Goal: Information Seeking & Learning: Check status

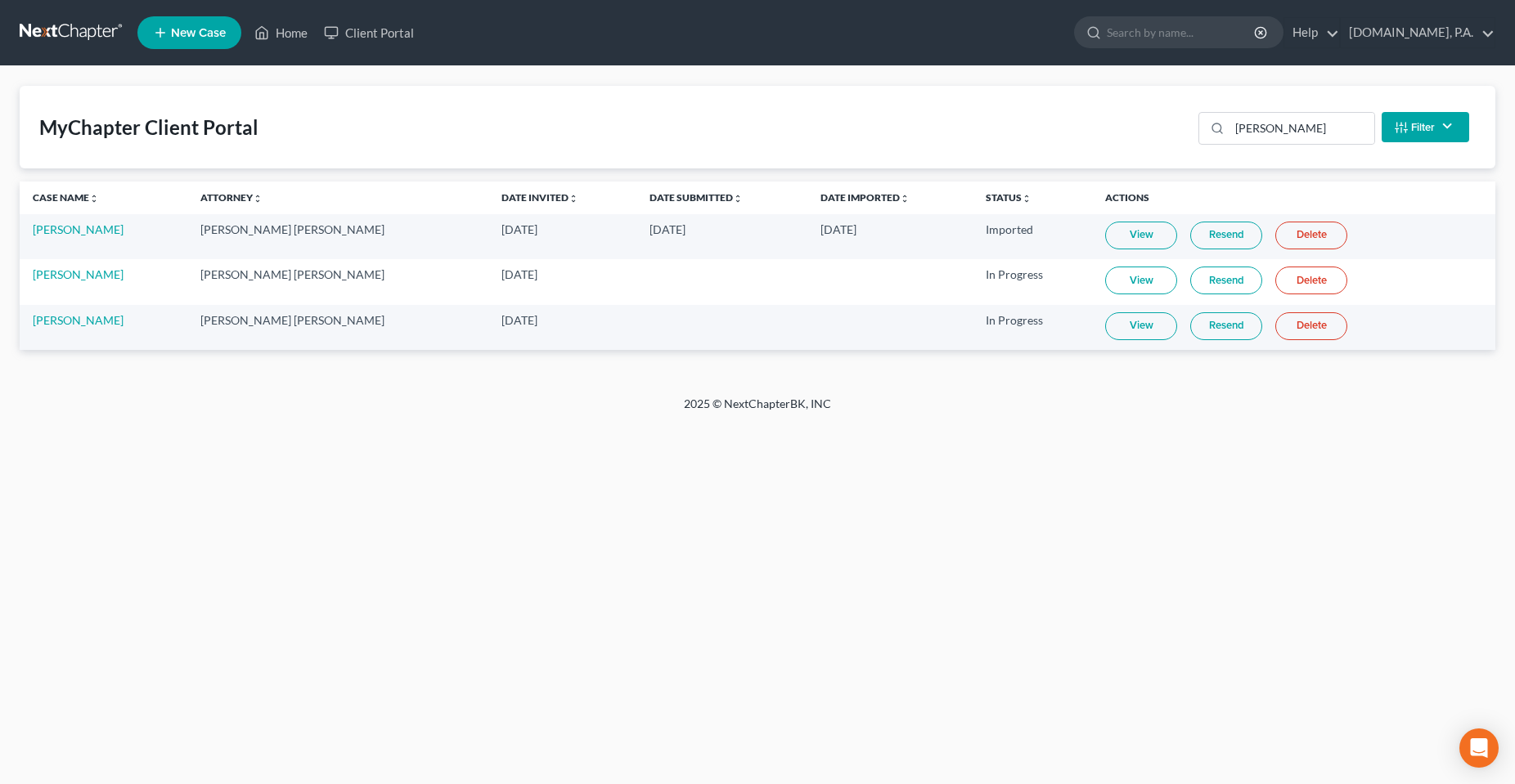
click at [1006, 518] on div "Home New Case Client Portal [DOMAIN_NAME], P.A. [PERSON_NAME][EMAIL_ADDRESS][DO…" at bounding box center [757, 392] width 1515 height 784
drag, startPoint x: 879, startPoint y: 419, endPoint x: 632, endPoint y: 400, distance: 247.7
click at [632, 400] on div "2025 © NextChapterBK, INC" at bounding box center [758, 411] width 933 height 30
drag, startPoint x: 720, startPoint y: 520, endPoint x: 673, endPoint y: 475, distance: 65.1
click at [719, 520] on div "Home New Case Client Portal [DOMAIN_NAME], P.A. [PERSON_NAME][EMAIL_ADDRESS][DO…" at bounding box center [757, 392] width 1515 height 784
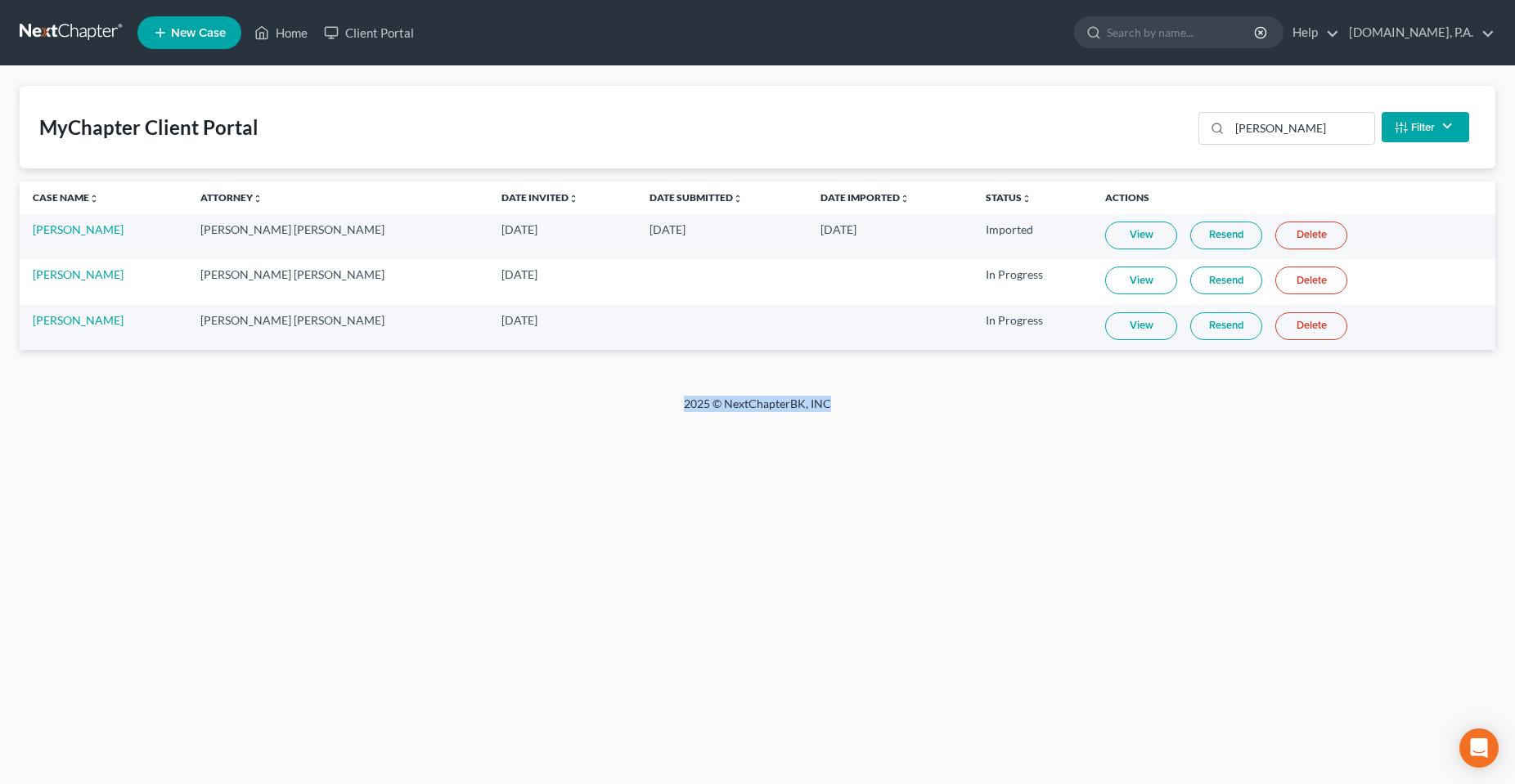
click at [377, 574] on div "Home New Case Client Portal [DOMAIN_NAME], P.A. [PERSON_NAME][EMAIL_ADDRESS][DO…" at bounding box center [757, 392] width 1515 height 784
click at [914, 462] on div "Home New Case Client Portal [DOMAIN_NAME], P.A. [PERSON_NAME][EMAIL_ADDRESS][DO…" at bounding box center [757, 392] width 1515 height 784
click at [601, 509] on div "Home New Case Client Portal [DOMAIN_NAME], P.A. [PERSON_NAME][EMAIL_ADDRESS][DO…" at bounding box center [757, 392] width 1515 height 784
drag, startPoint x: 869, startPoint y: 404, endPoint x: 677, endPoint y: 404, distance: 192.0
click at [677, 404] on div "2025 © NextChapterBK, INC" at bounding box center [758, 411] width 933 height 30
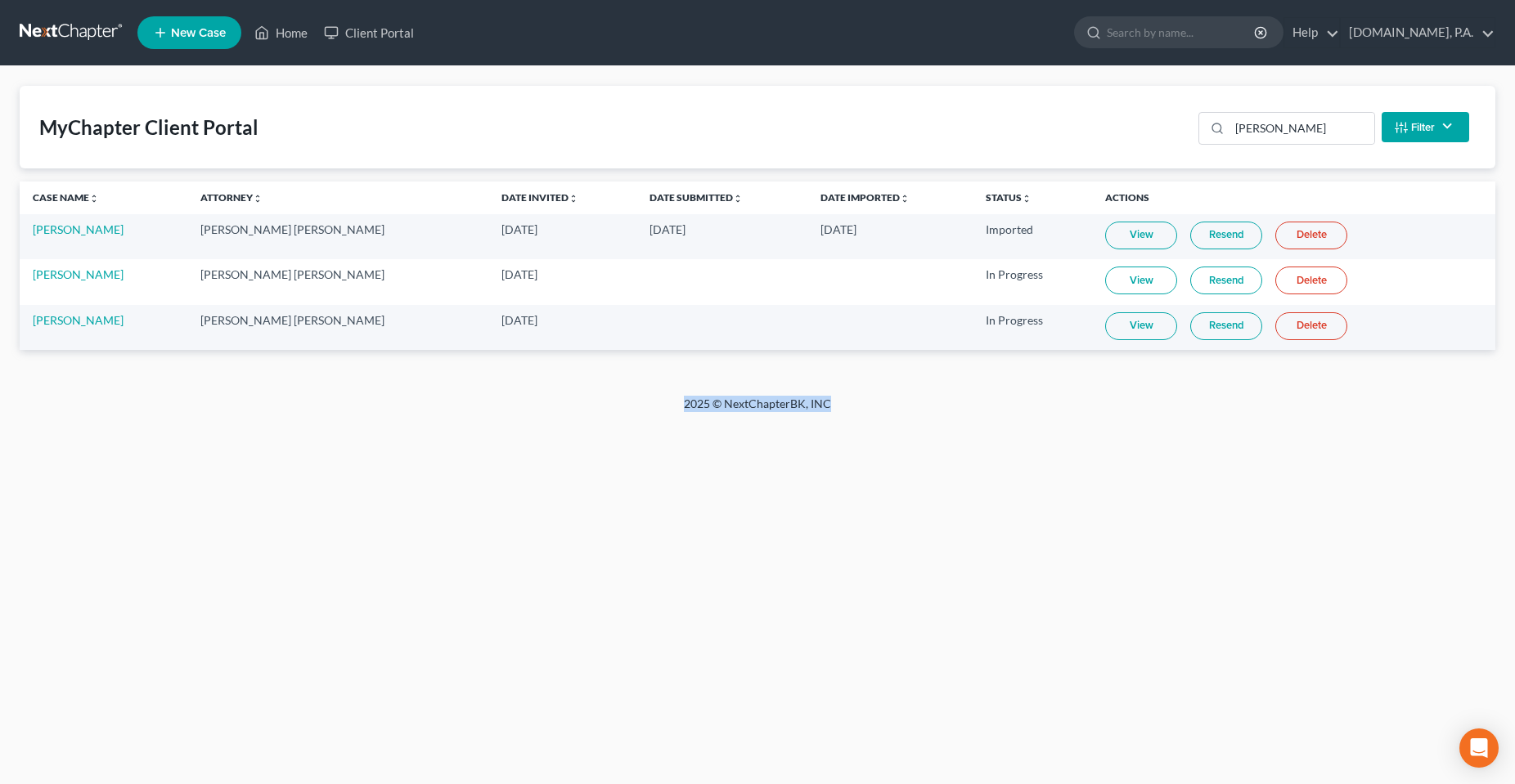
click at [642, 482] on div "Home New Case Client Portal [DOMAIN_NAME], P.A. [PERSON_NAME][EMAIL_ADDRESS][DO…" at bounding box center [757, 392] width 1515 height 784
drag, startPoint x: 686, startPoint y: 403, endPoint x: 852, endPoint y: 407, distance: 166.0
click at [852, 407] on div "2025 © NextChapterBK, INC" at bounding box center [758, 411] width 933 height 30
click at [652, 518] on div "Home New Case Client Portal [DOMAIN_NAME], P.A. [PERSON_NAME][EMAIL_ADDRESS][DO…" at bounding box center [757, 392] width 1515 height 784
click at [637, 535] on div "Home New Case Client Portal [DOMAIN_NAME], P.A. [PERSON_NAME][EMAIL_ADDRESS][DO…" at bounding box center [757, 392] width 1515 height 784
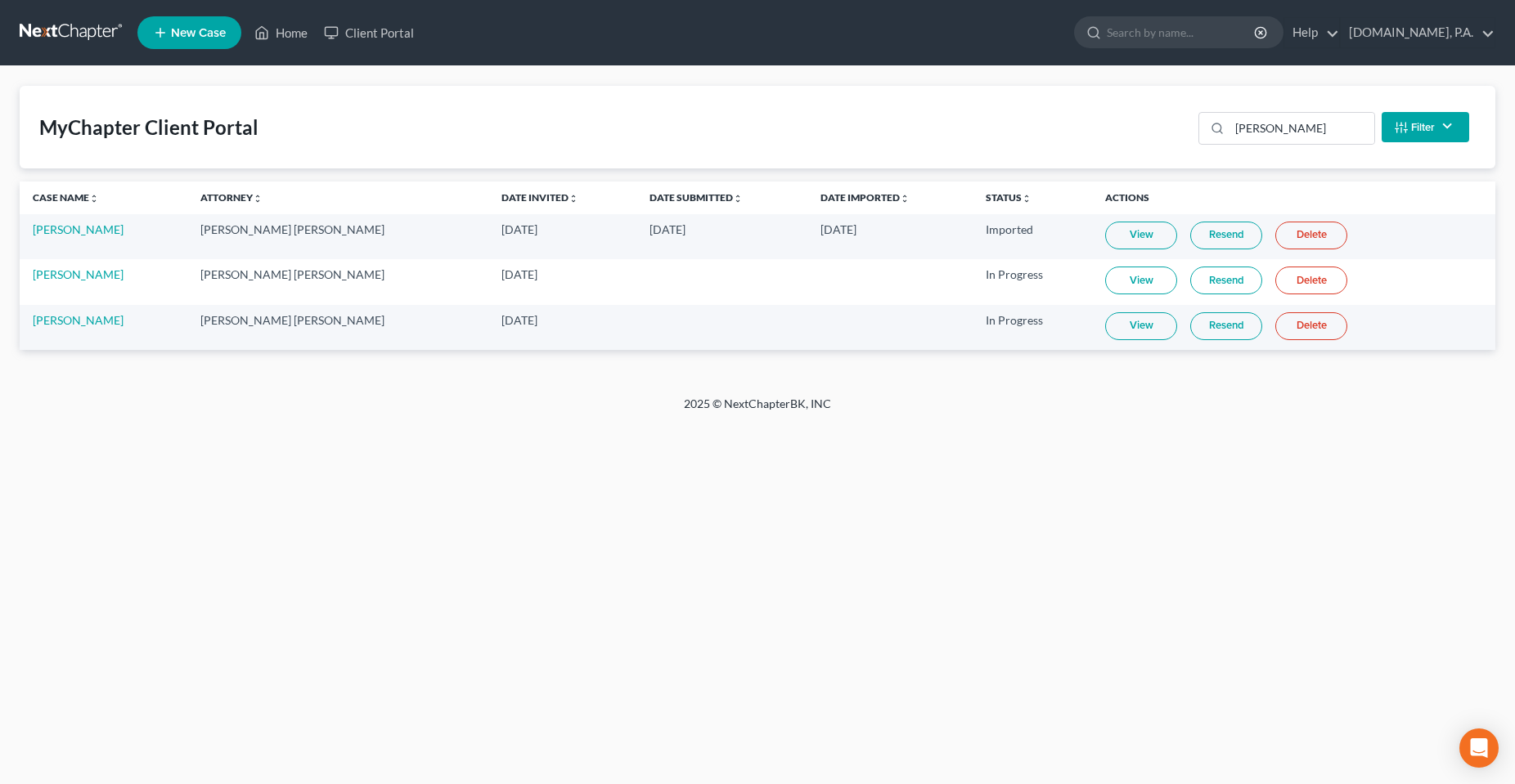
click at [614, 665] on div "Home New Case Client Portal [DOMAIN_NAME], P.A. [PERSON_NAME][EMAIL_ADDRESS][DO…" at bounding box center [757, 392] width 1515 height 784
drag, startPoint x: 736, startPoint y: 93, endPoint x: 736, endPoint y: 0, distance: 93.0
click at [736, 93] on div "MyChapter Client Portal [PERSON_NAME] Filter Status Filter... Invited In Progre…" at bounding box center [757, 127] width 1476 height 82
click at [373, 592] on div "Home New Case Client Portal [DOMAIN_NAME], P.A. [PERSON_NAME][EMAIL_ADDRESS][DO…" at bounding box center [757, 392] width 1515 height 784
click at [1120, 332] on link "View" at bounding box center [1140, 326] width 72 height 28
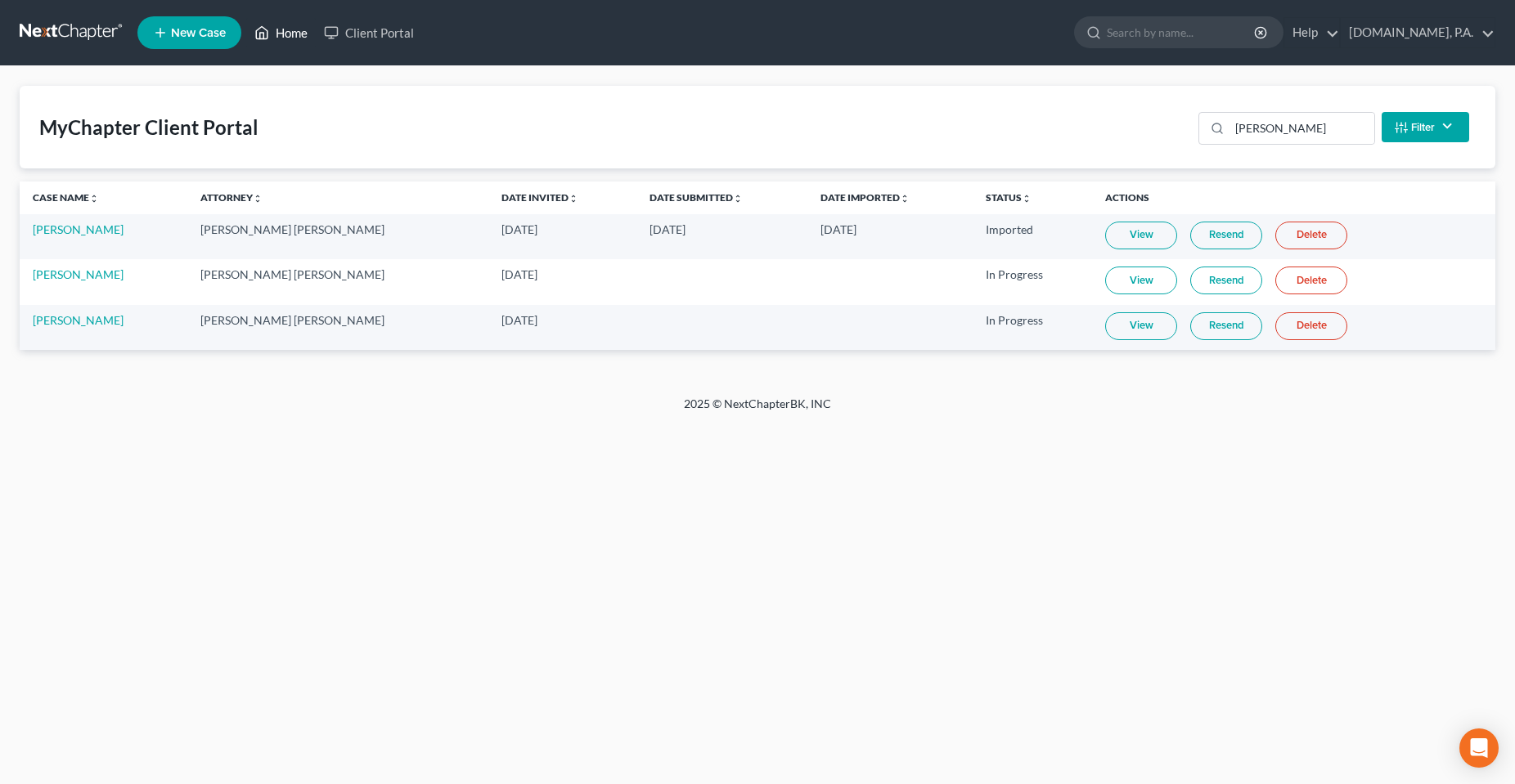
click at [279, 36] on link "Home" at bounding box center [280, 33] width 69 height 30
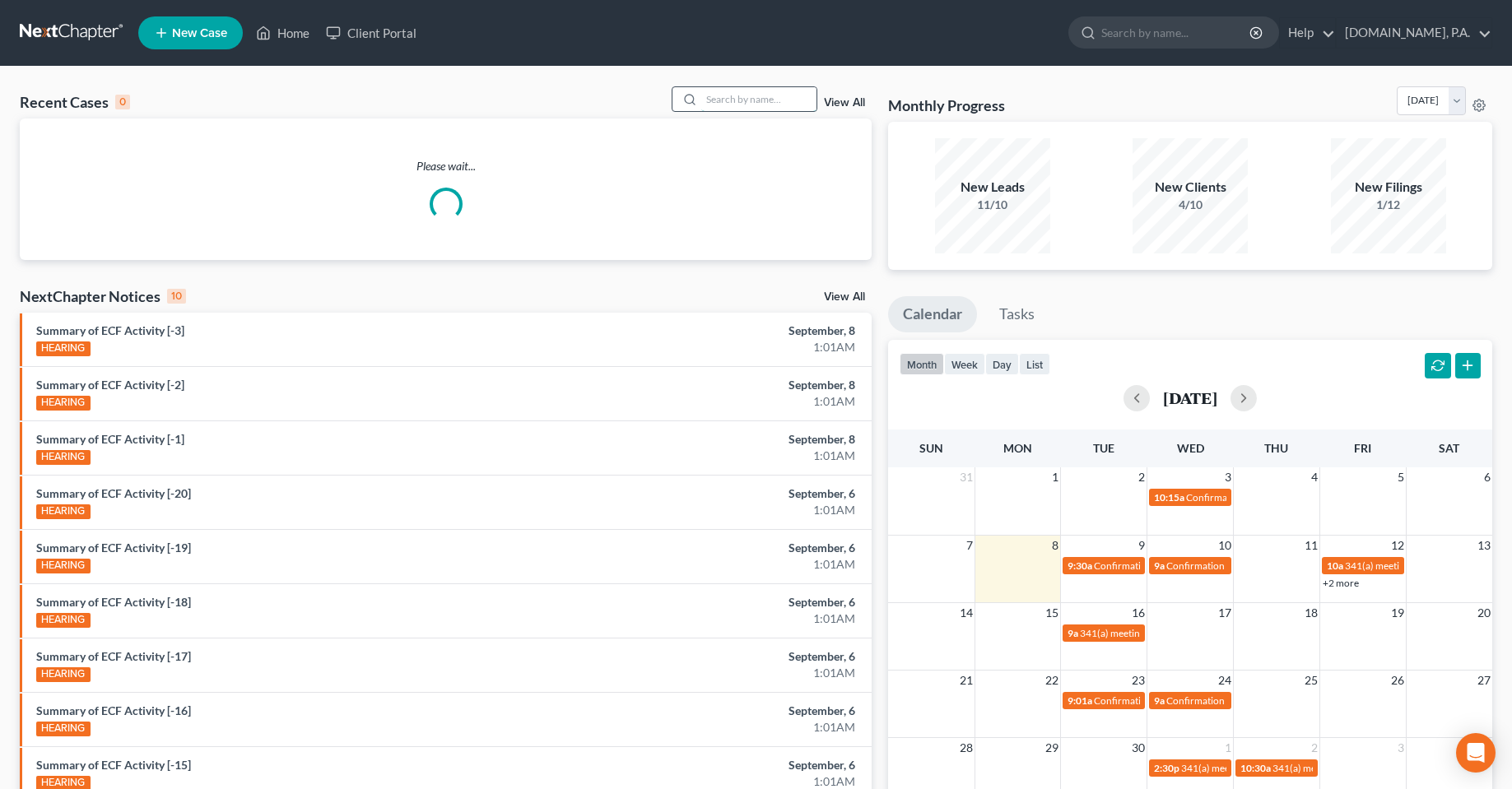
click at [732, 103] on input "search" at bounding box center [759, 99] width 116 height 24
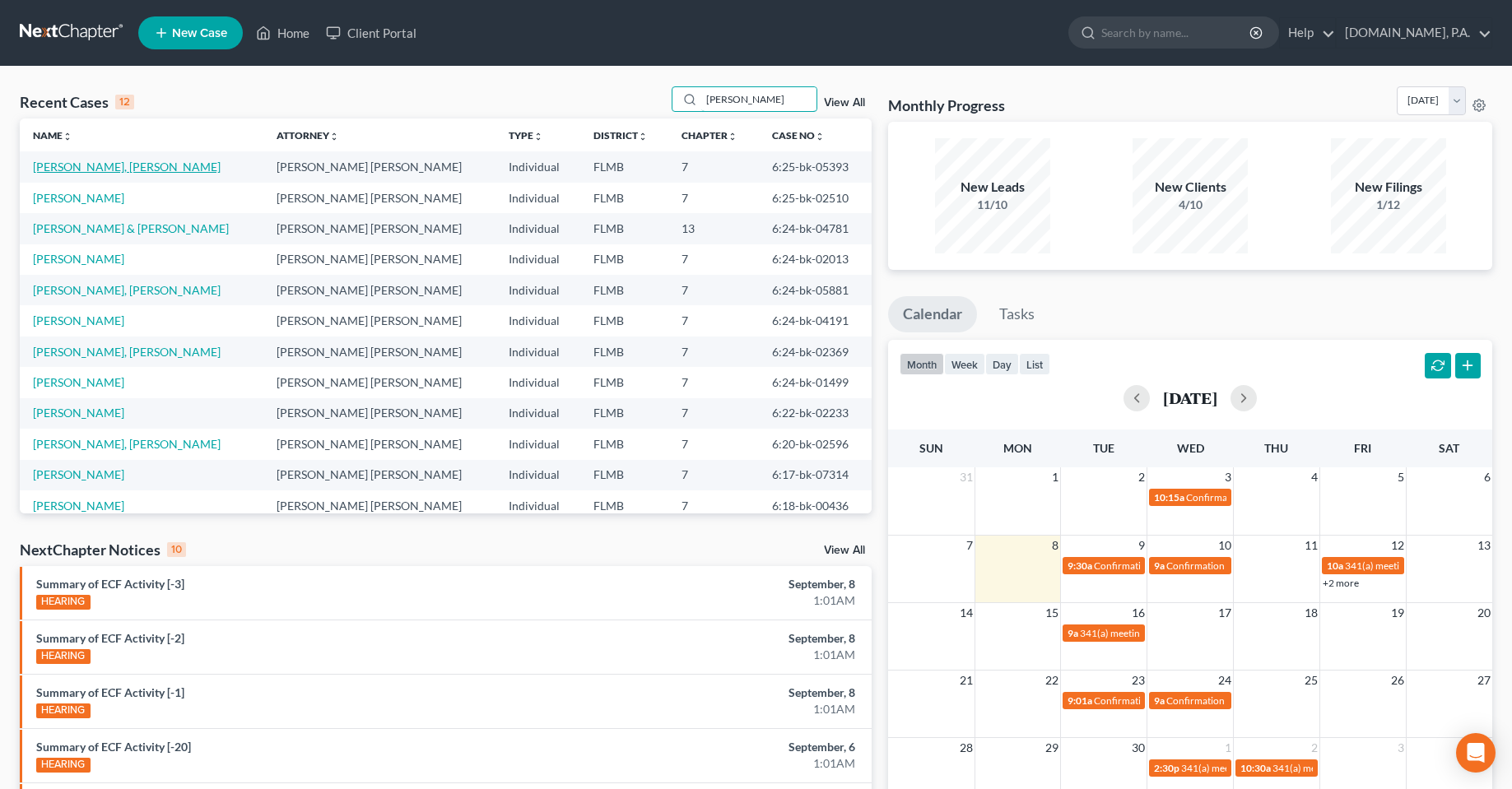
type input "[PERSON_NAME]"
click at [88, 163] on link "[PERSON_NAME], [PERSON_NAME]" at bounding box center [127, 166] width 188 height 14
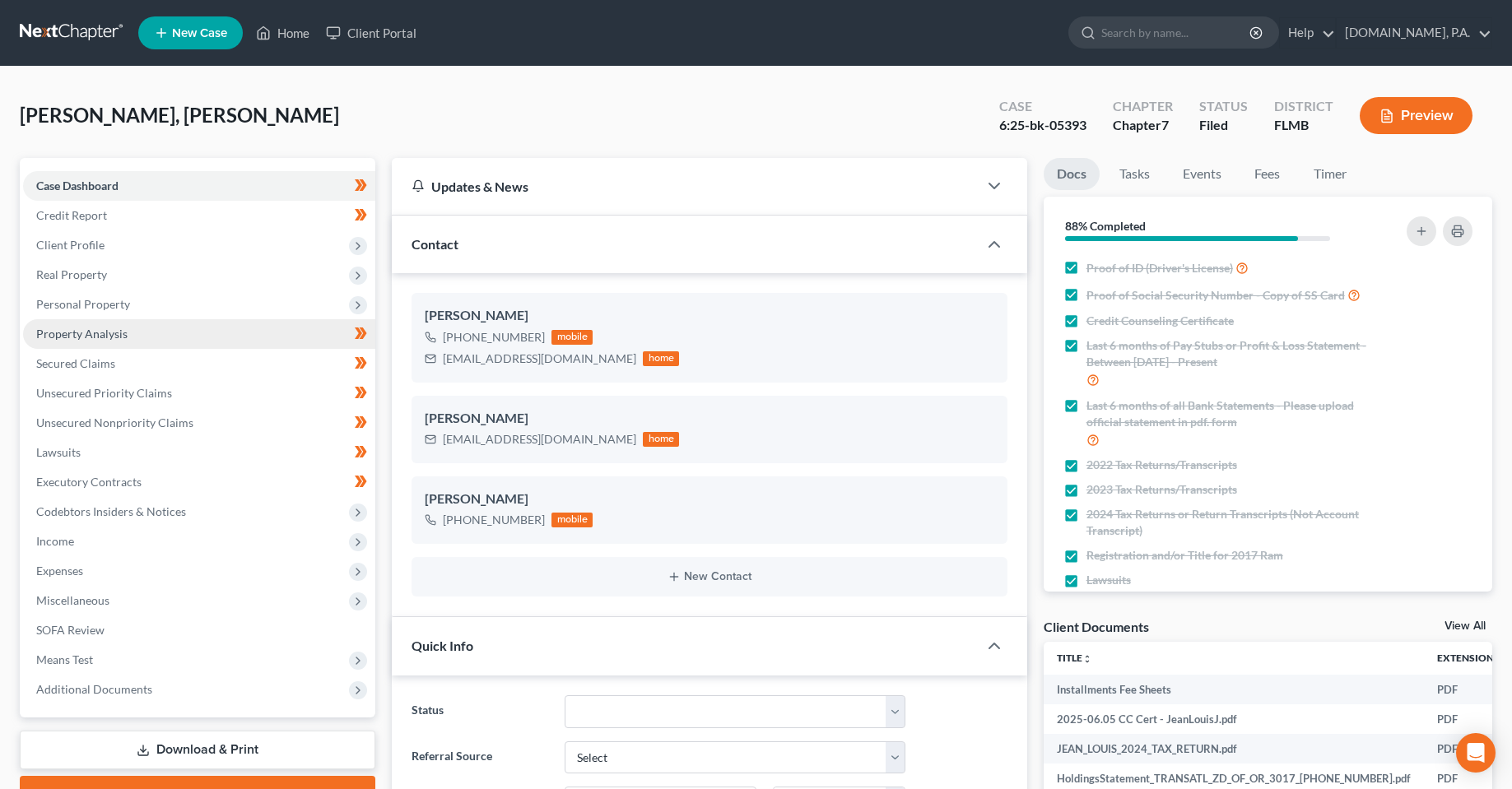
click at [87, 339] on span "Property Analysis" at bounding box center [82, 333] width 91 height 14
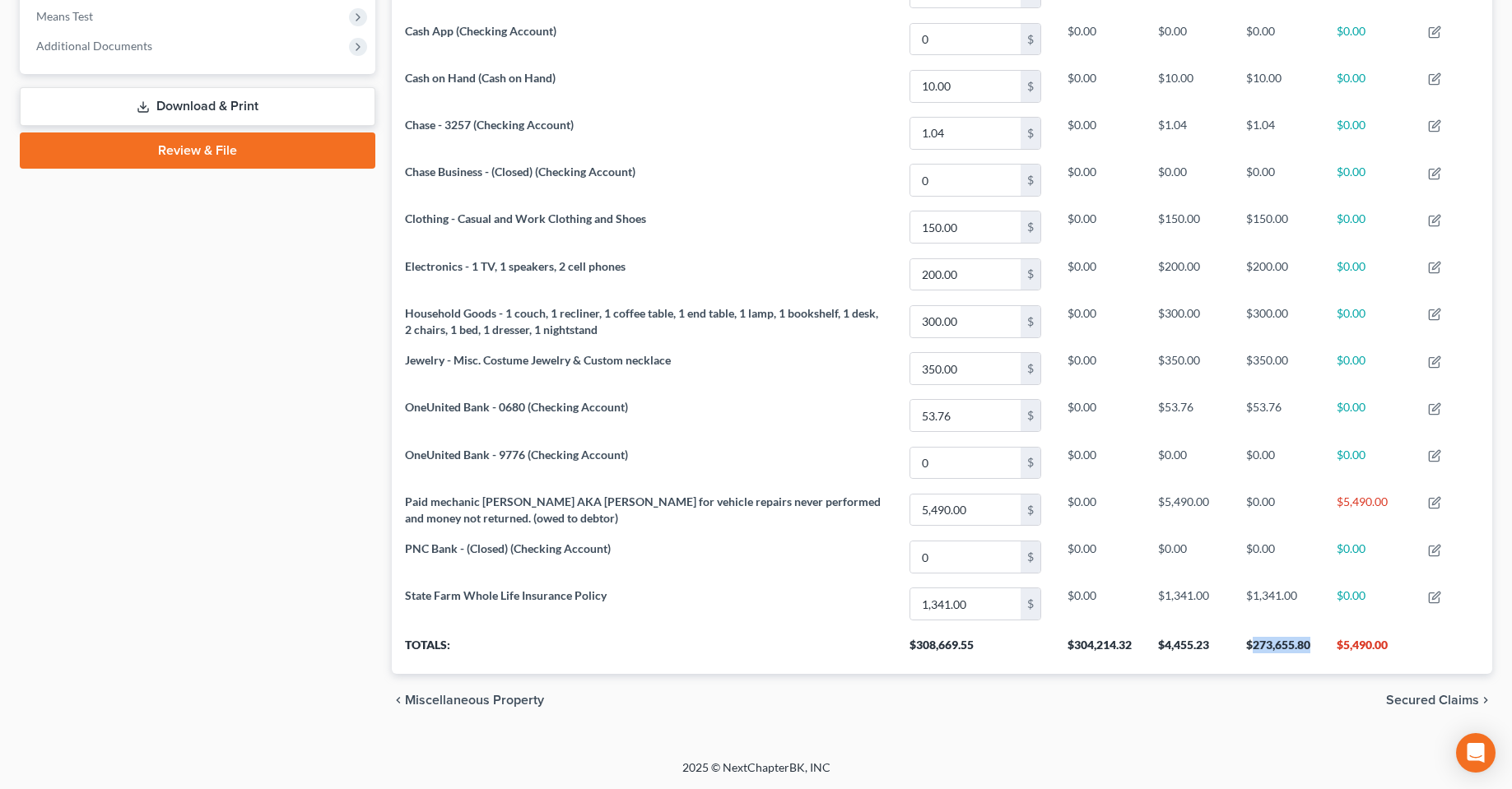
drag, startPoint x: 1321, startPoint y: 642, endPoint x: 1253, endPoint y: 651, distance: 68.6
click at [1253, 651] on th "$273,655.80" at bounding box center [1279, 651] width 90 height 46
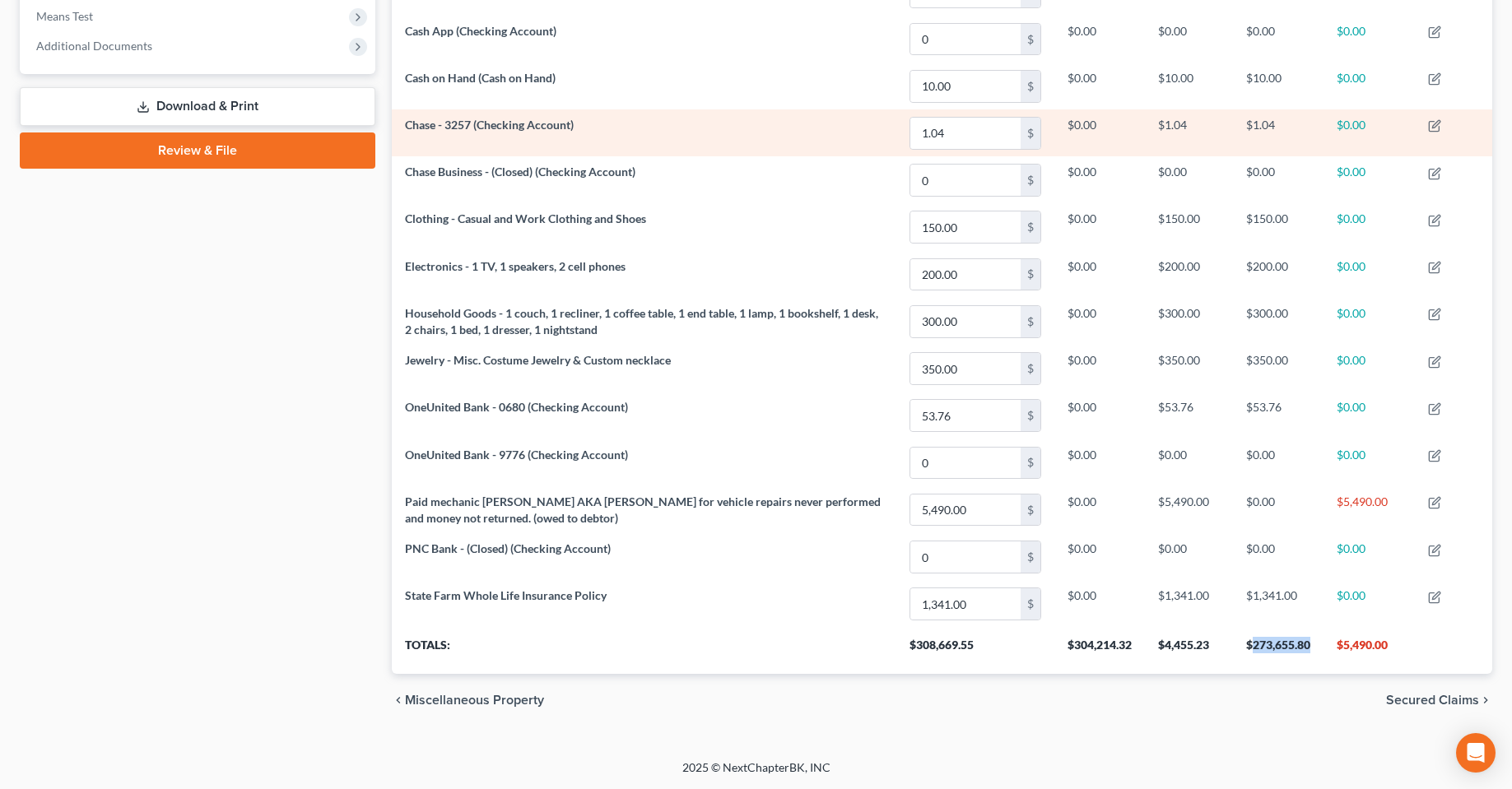
copy th "273,655.80"
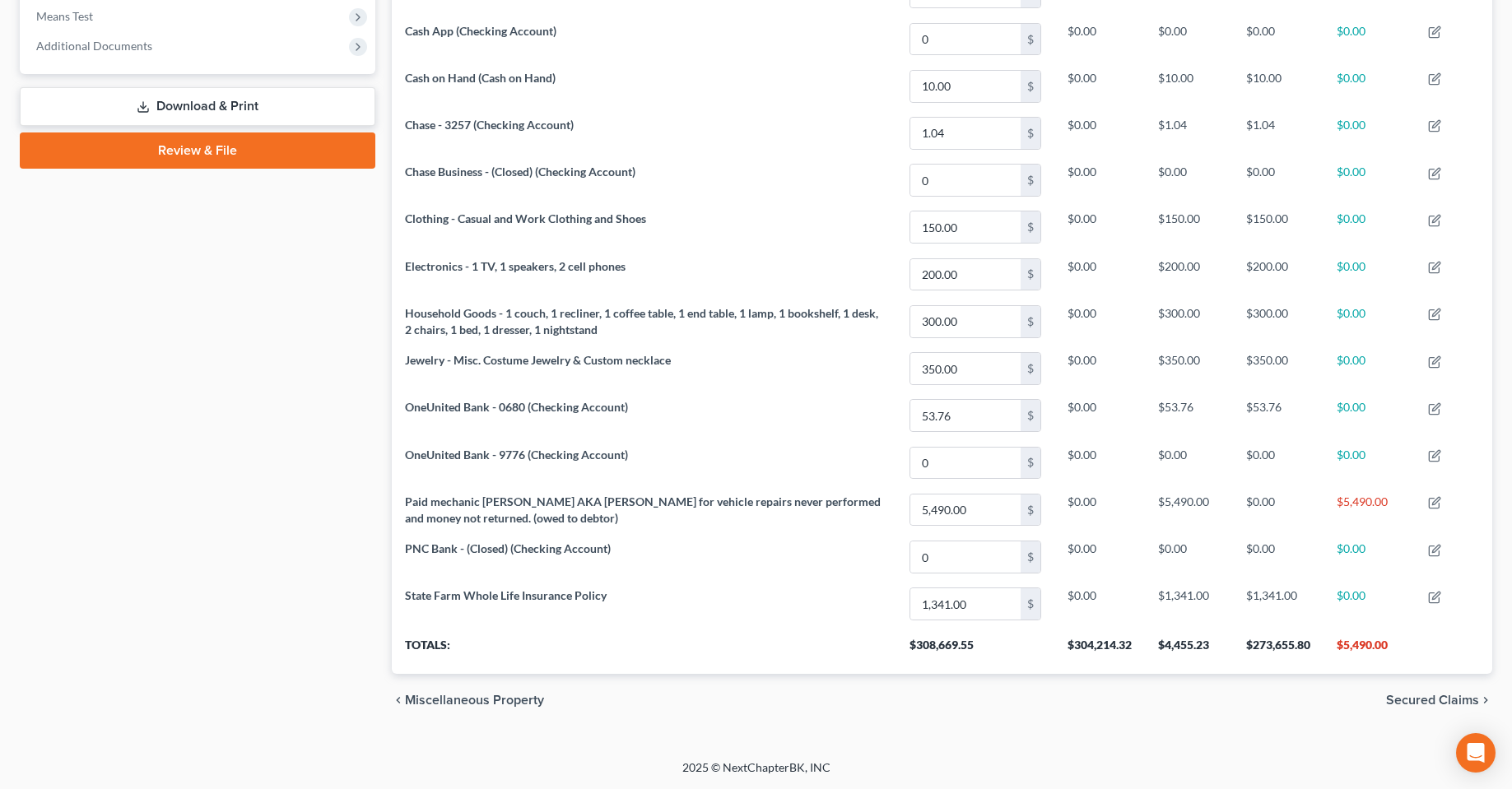
click at [130, 619] on div "Case Dashboard Payments Invoices Payments Payments Credit Report Client Profile" at bounding box center [198, 120] width 373 height 1212
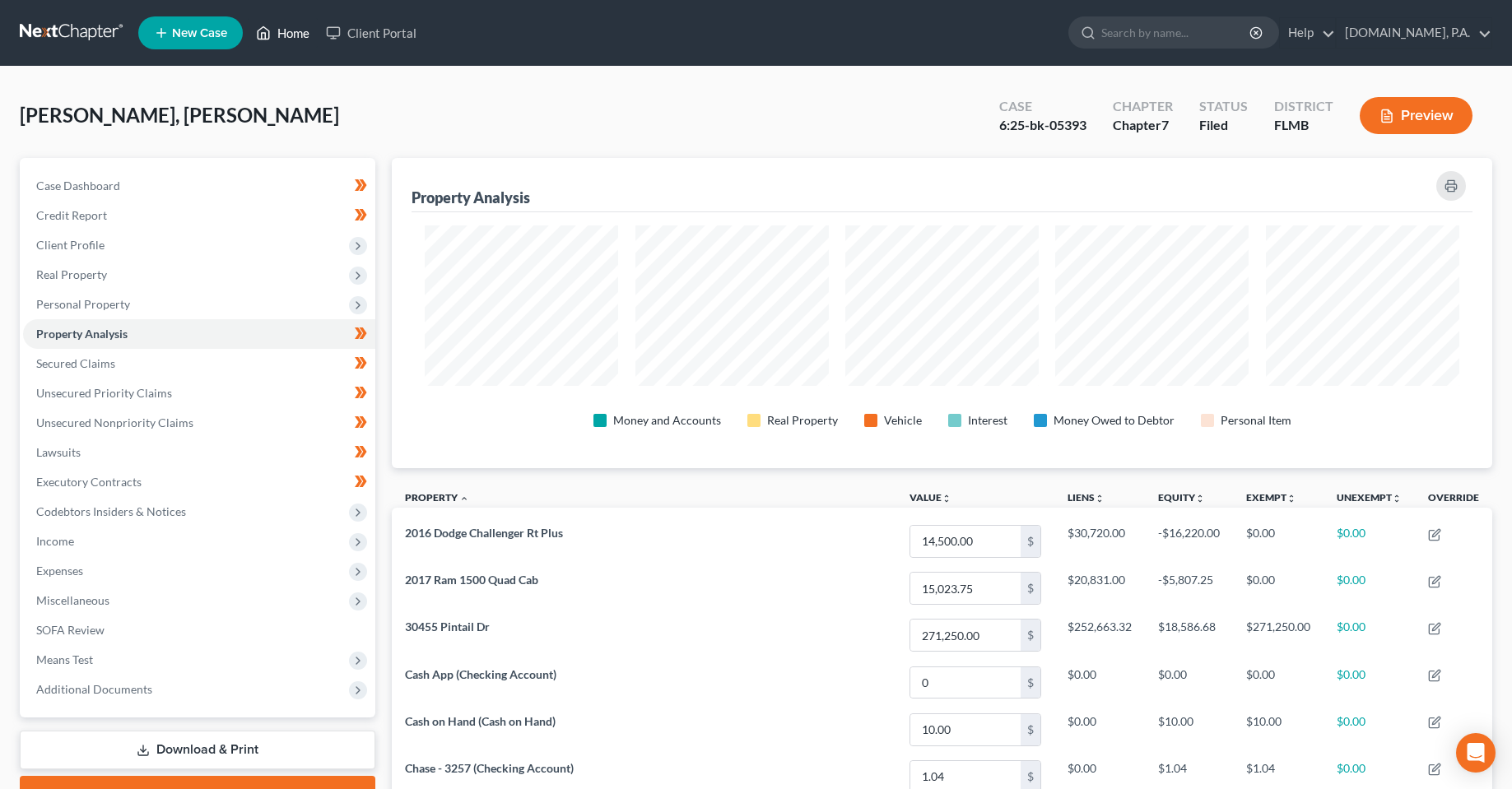
click at [278, 31] on link "Home" at bounding box center [282, 33] width 70 height 30
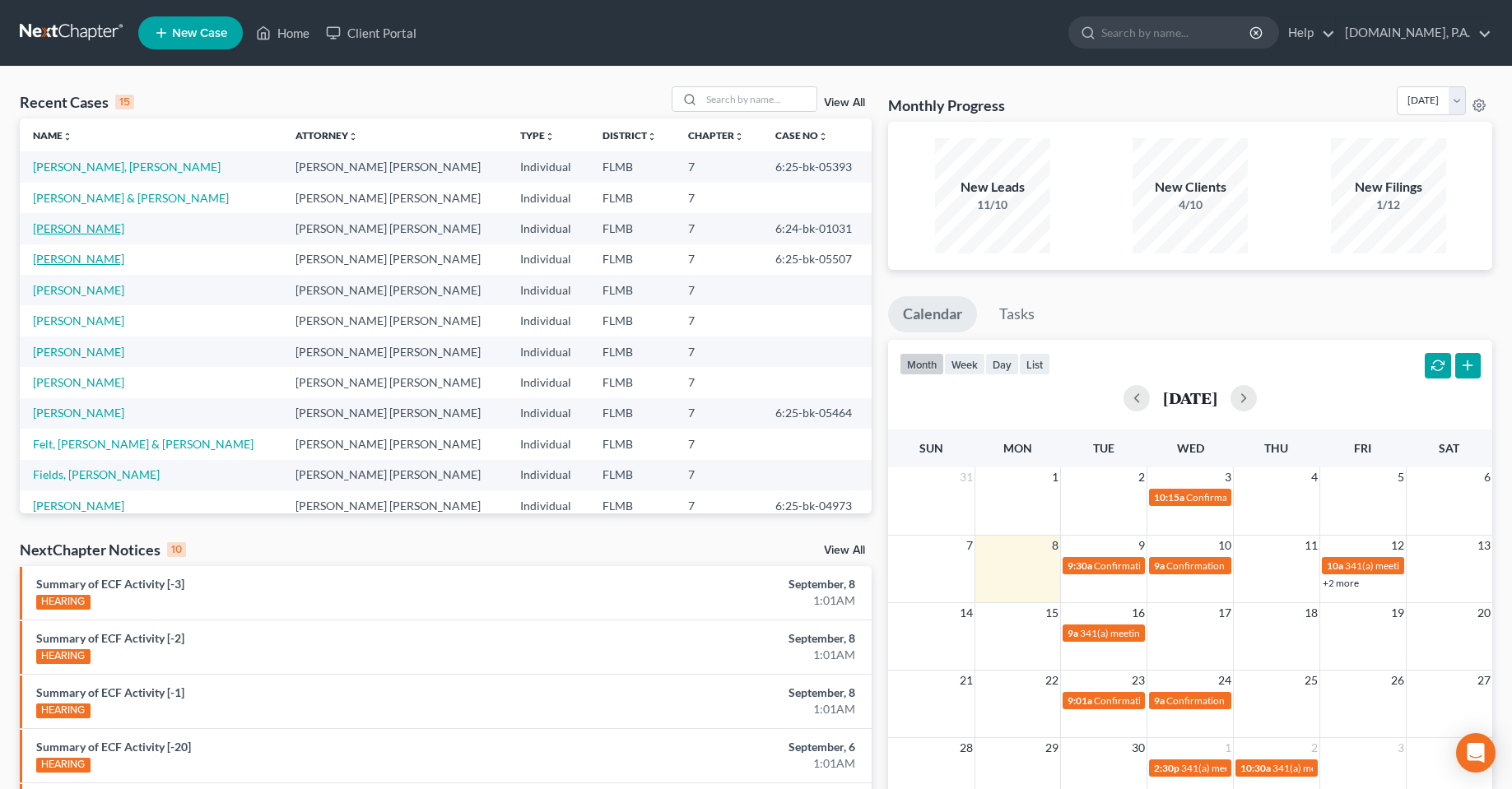
drag, startPoint x: 62, startPoint y: 221, endPoint x: 114, endPoint y: 257, distance: 63.2
click at [62, 221] on link "[PERSON_NAME]" at bounding box center [78, 228] width 91 height 14
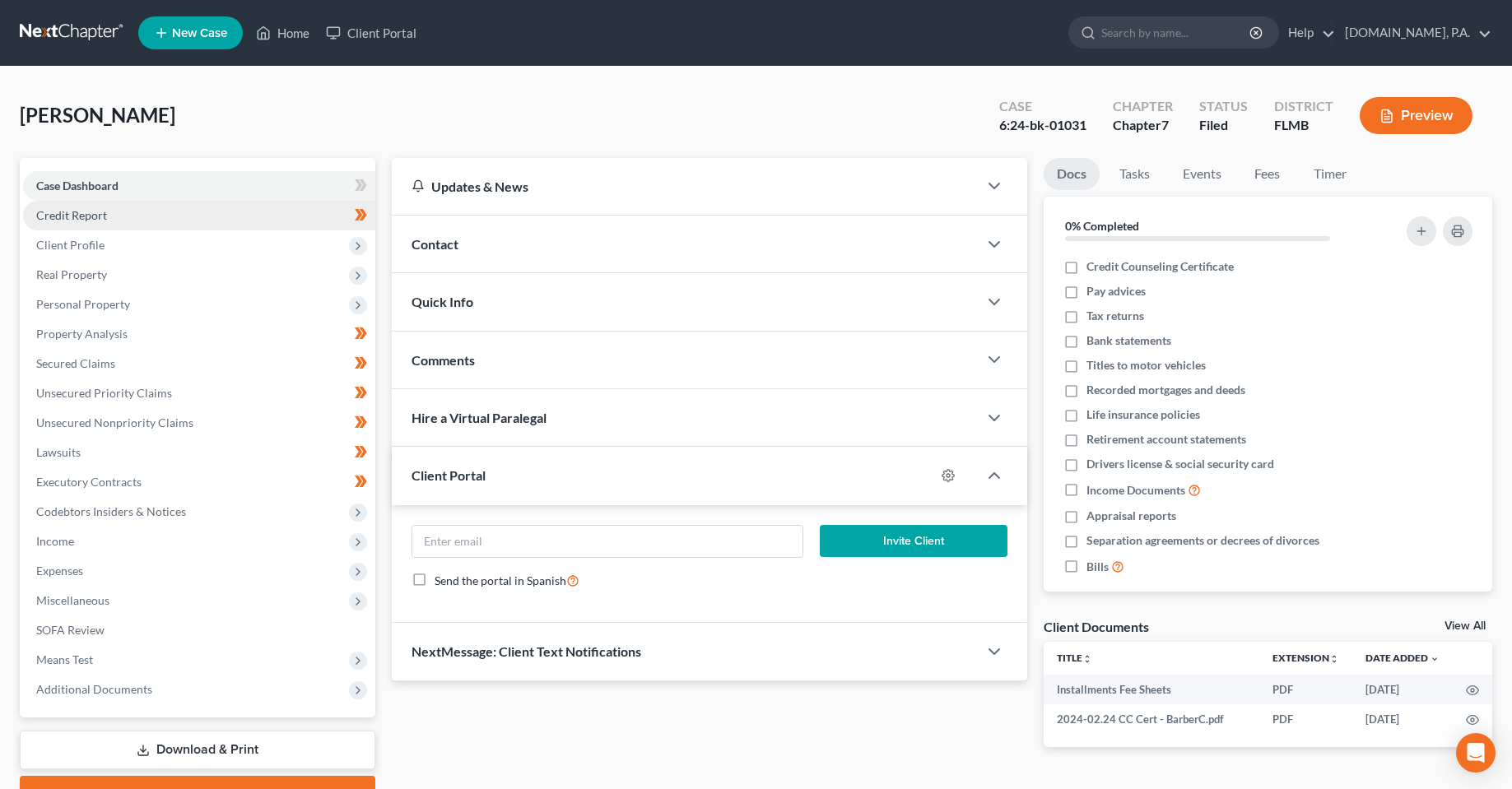
click at [114, 219] on link "Credit Report" at bounding box center [199, 216] width 353 height 30
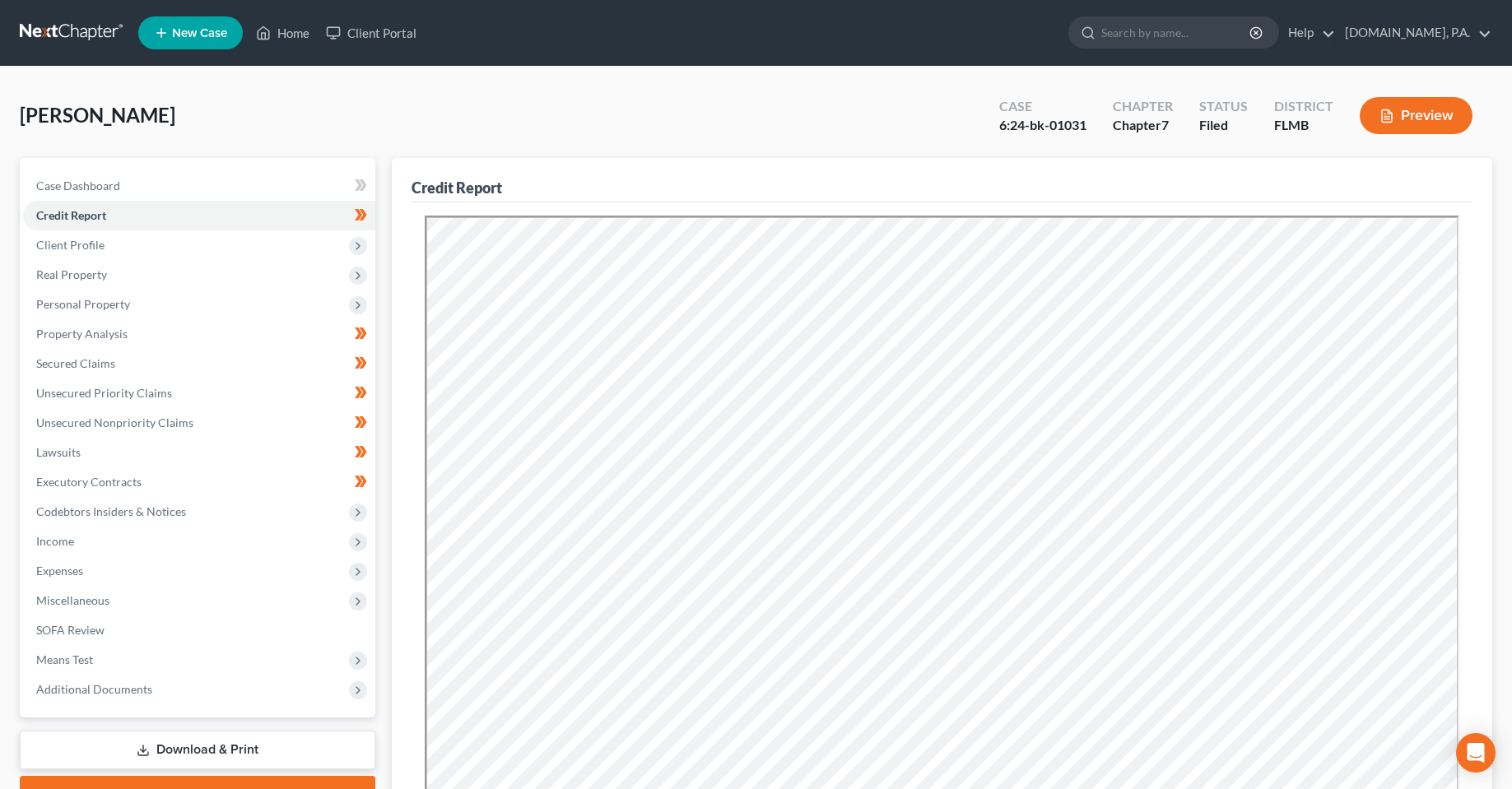
drag, startPoint x: 737, startPoint y: 132, endPoint x: 839, endPoint y: 5, distance: 162.9
click at [737, 132] on div "[PERSON_NAME] Upgraded Case 6:24-bk-01031 Chapter Chapter 7 Status Filed Distri…" at bounding box center [756, 122] width 1472 height 71
drag, startPoint x: 264, startPoint y: 46, endPoint x: 307, endPoint y: 39, distance: 43.6
click at [265, 45] on link "Home" at bounding box center [282, 33] width 70 height 30
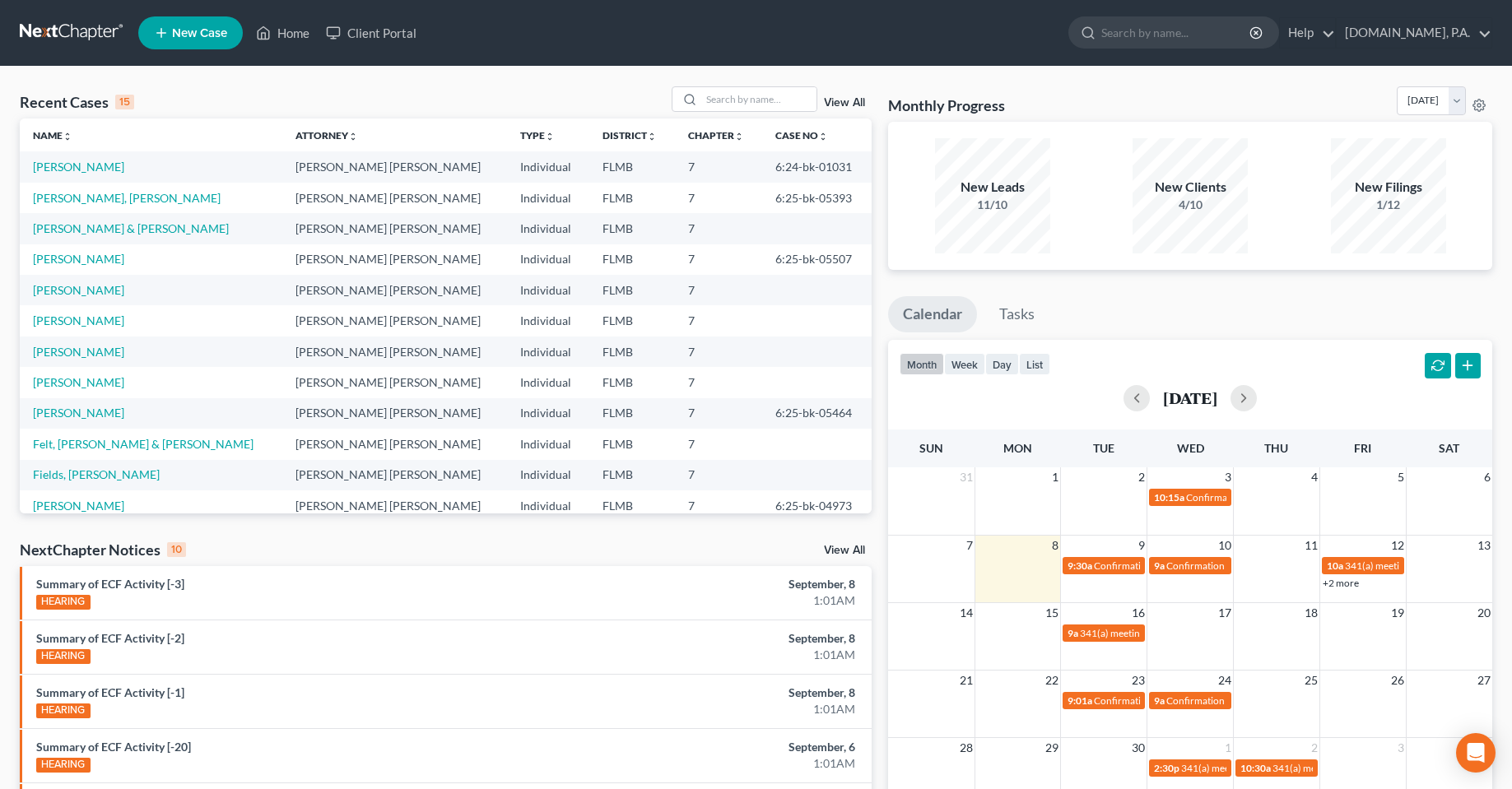
drag, startPoint x: 394, startPoint y: 68, endPoint x: 430, endPoint y: 7, distance: 70.8
click at [394, 68] on div "Recent Cases 15 View All Name unfold_more expand_more expand_less Attorney unfo…" at bounding box center [756, 610] width 1512 height 1088
